Goal: Use online tool/utility: Utilize a website feature to perform a specific function

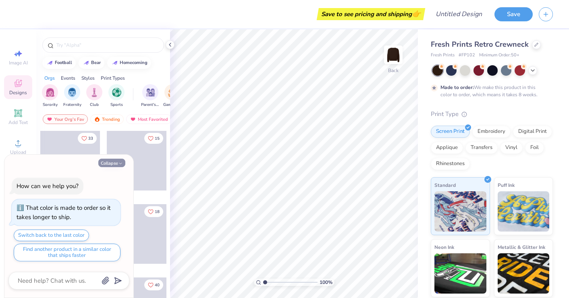
click at [98, 164] on button "Collapse" at bounding box center [111, 163] width 27 height 8
type textarea "x"
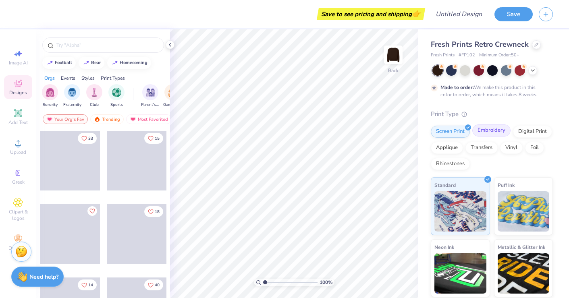
click at [496, 132] on div "Embroidery" at bounding box center [491, 130] width 38 height 12
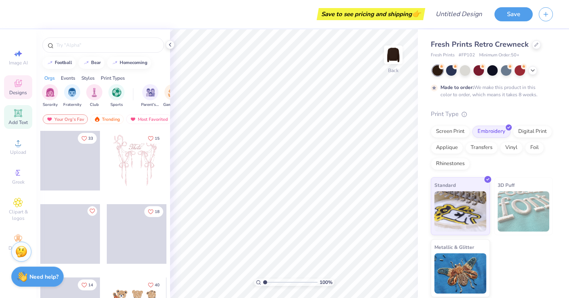
click at [18, 114] on icon at bounding box center [18, 113] width 6 height 6
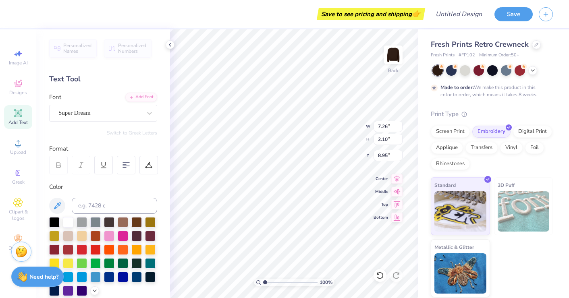
scroll to position [0, 0]
type textarea "NURSE"
click at [147, 111] on icon at bounding box center [149, 113] width 8 height 8
type input "3.00"
click at [91, 111] on span "Super Dream" at bounding box center [74, 112] width 32 height 9
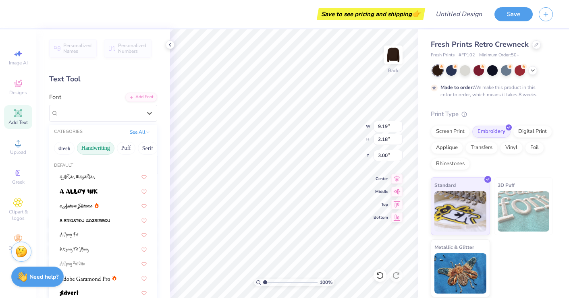
click at [98, 149] on button "Handwriting" at bounding box center [95, 148] width 37 height 13
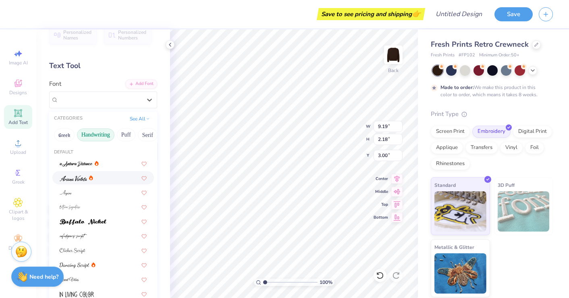
scroll to position [15, 0]
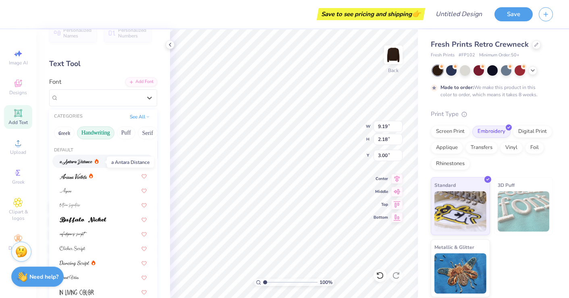
click at [83, 165] on img at bounding box center [76, 162] width 33 height 6
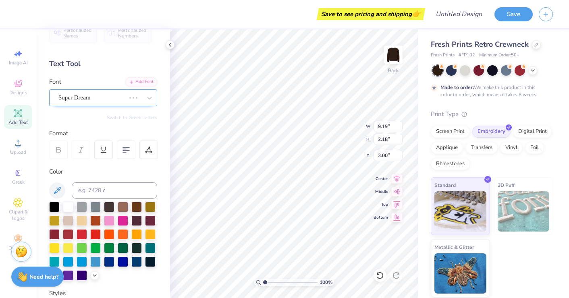
click at [93, 103] on div "Super Dream" at bounding box center [92, 97] width 68 height 12
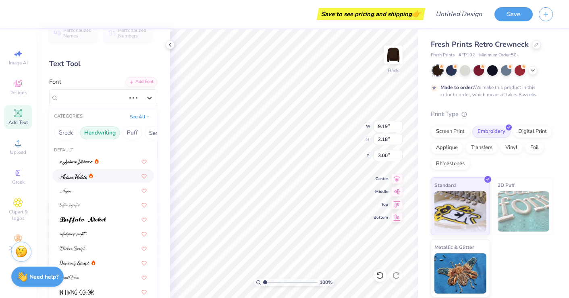
click at [79, 180] on span at bounding box center [73, 176] width 27 height 8
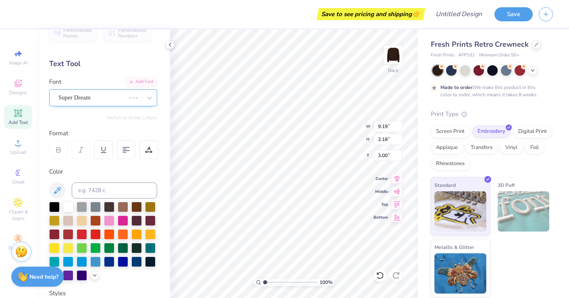
click at [104, 99] on div "Super Dream" at bounding box center [92, 97] width 68 height 12
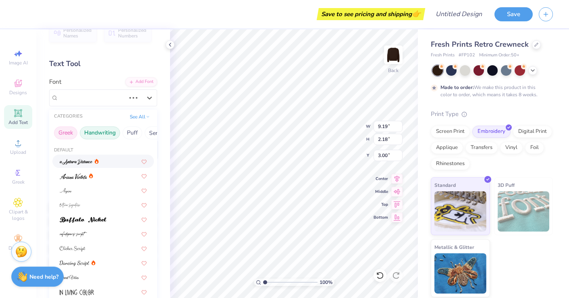
click at [70, 135] on button "Greek" at bounding box center [65, 132] width 23 height 13
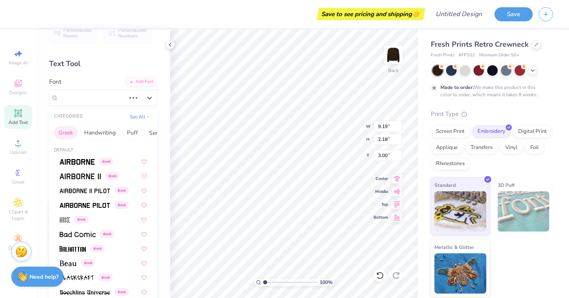
scroll to position [0, 0]
type input "2.01"
click at [270, 282] on input "range" at bounding box center [290, 282] width 54 height 7
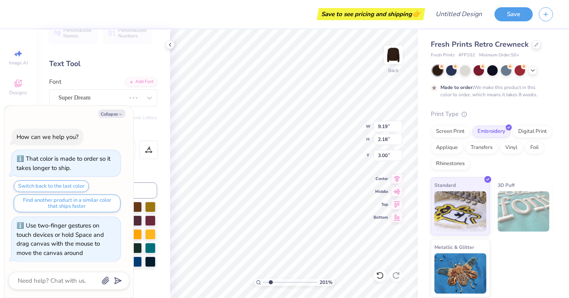
type textarea "x"
type input "8.07"
type input "1.92"
click at [110, 116] on button "Collapse" at bounding box center [111, 114] width 27 height 8
type textarea "x"
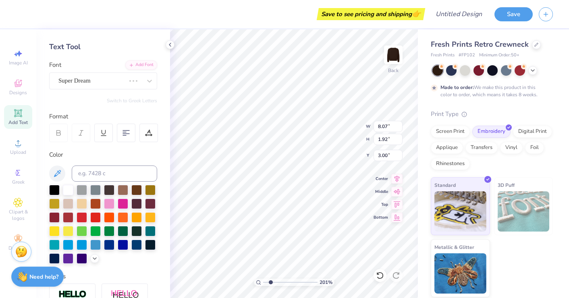
scroll to position [34, 0]
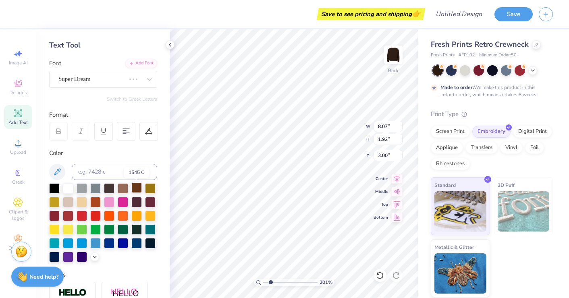
click at [134, 189] on div at bounding box center [136, 187] width 10 height 10
click at [121, 189] on div at bounding box center [123, 187] width 10 height 10
click at [138, 204] on div at bounding box center [136, 201] width 10 height 10
click at [151, 204] on div at bounding box center [150, 201] width 10 height 10
click at [109, 187] on div at bounding box center [109, 187] width 10 height 10
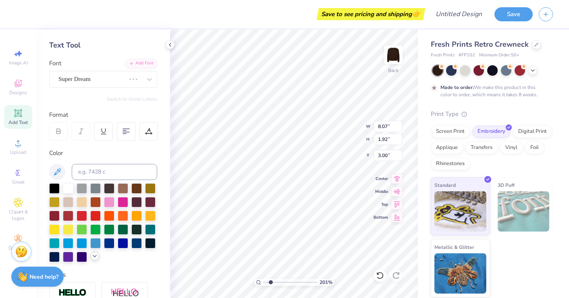
click at [94, 257] on icon at bounding box center [94, 256] width 6 height 6
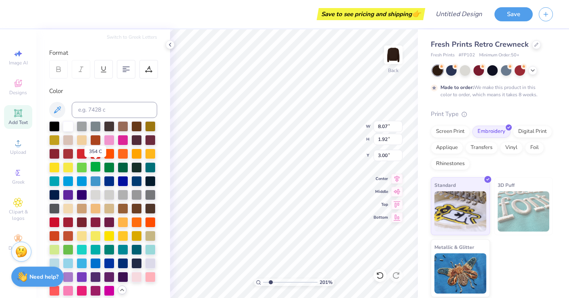
scroll to position [113, 0]
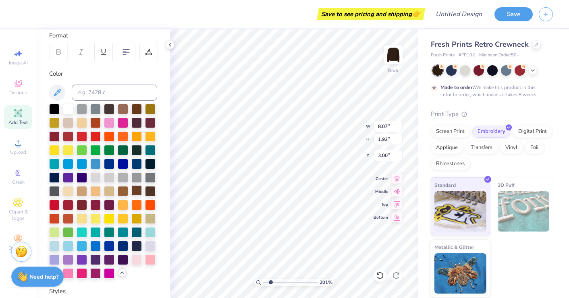
click at [136, 194] on div at bounding box center [136, 190] width 10 height 10
click at [149, 193] on div at bounding box center [150, 190] width 10 height 10
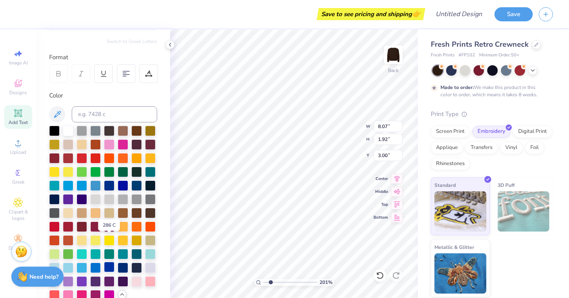
scroll to position [76, 0]
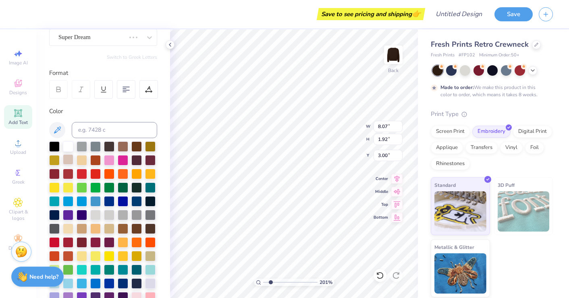
click at [66, 162] on div at bounding box center [68, 159] width 10 height 10
click at [68, 230] on div at bounding box center [68, 228] width 10 height 10
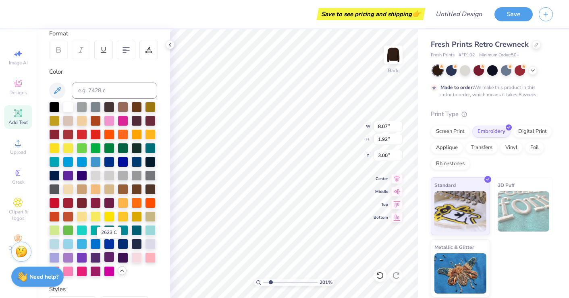
scroll to position [82, 0]
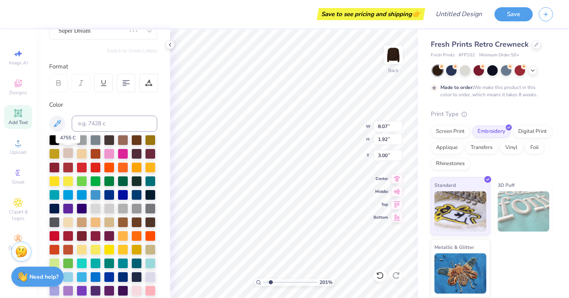
click at [68, 154] on div at bounding box center [68, 153] width 10 height 10
click at [267, 281] on input "range" at bounding box center [290, 282] width 54 height 7
type input "1.34"
click at [267, 281] on input "range" at bounding box center [290, 282] width 54 height 7
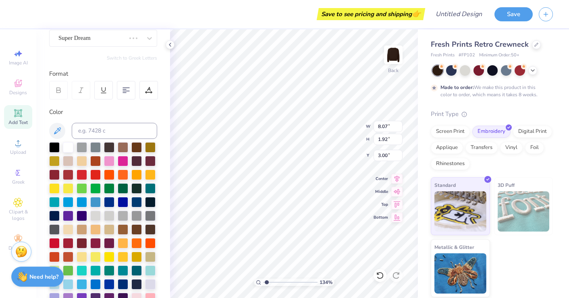
scroll to position [73, 0]
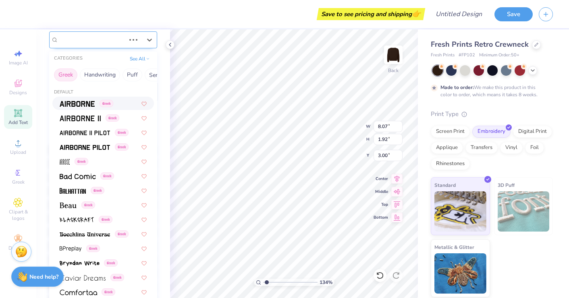
click at [117, 45] on div at bounding box center [91, 39] width 67 height 11
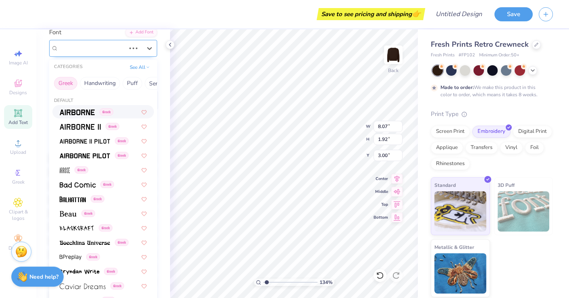
scroll to position [64, 0]
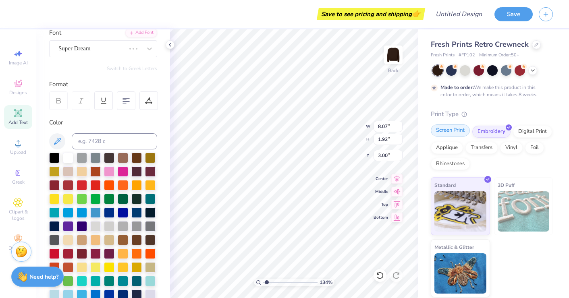
click at [450, 129] on div "Screen Print" at bounding box center [449, 130] width 39 height 12
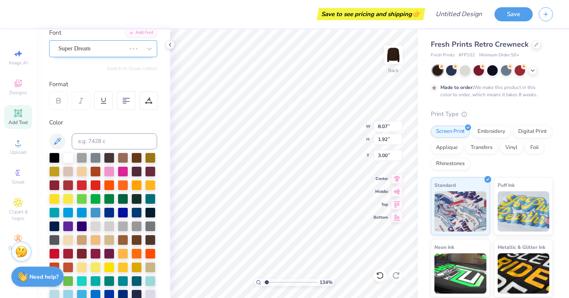
click at [118, 44] on div "Super Dream" at bounding box center [92, 48] width 68 height 12
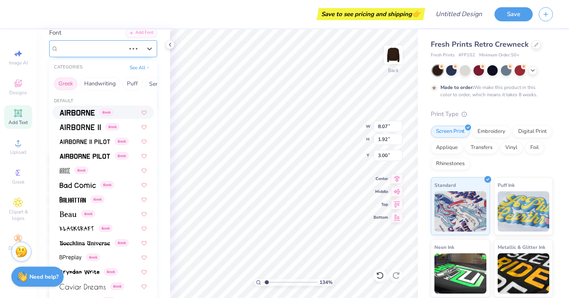
click at [118, 44] on div "Super Dream" at bounding box center [91, 48] width 67 height 9
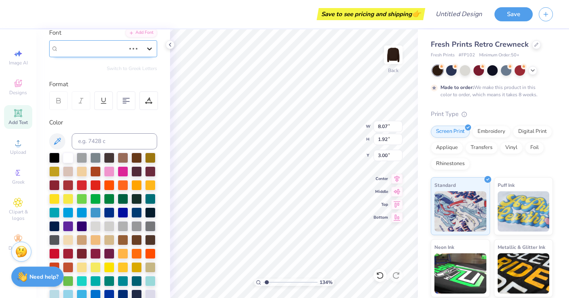
click at [147, 50] on icon at bounding box center [149, 49] width 8 height 8
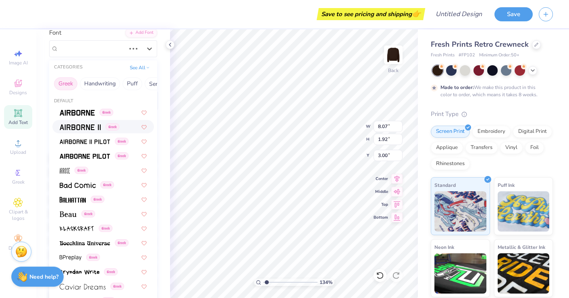
click at [54, 130] on div "Greek" at bounding box center [102, 126] width 101 height 13
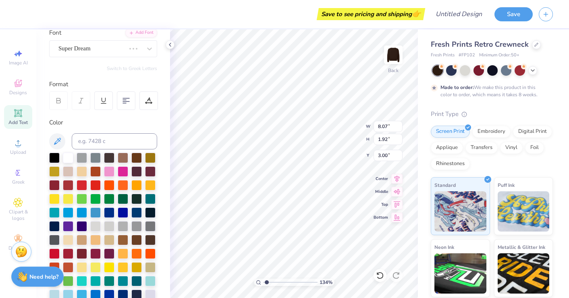
click at [106, 125] on div "Color" at bounding box center [103, 122] width 108 height 9
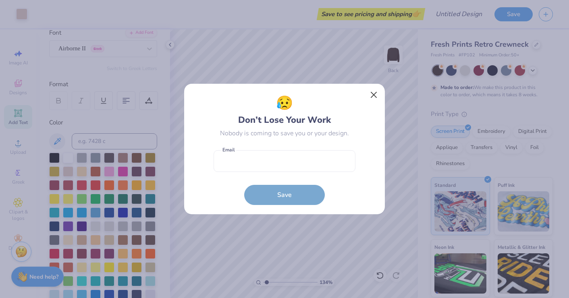
click at [373, 93] on button "Close" at bounding box center [373, 94] width 15 height 15
